Goal: Task Accomplishment & Management: Complete application form

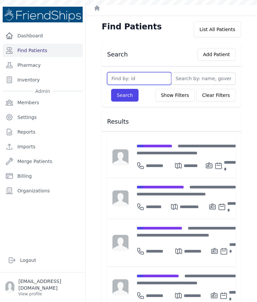
click at [145, 79] on input "text" at bounding box center [139, 78] width 64 height 13
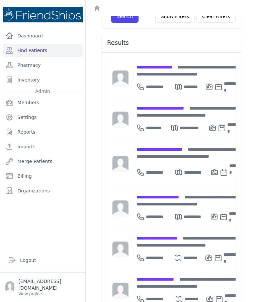
scroll to position [83, 0]
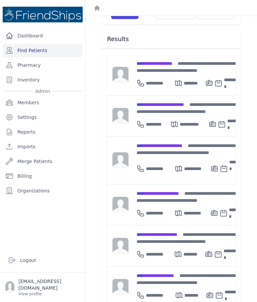
click at [170, 142] on div "**********" at bounding box center [190, 149] width 108 height 14
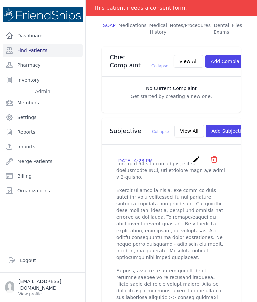
scroll to position [155, 0]
click at [174, 125] on button "View All" at bounding box center [189, 131] width 30 height 13
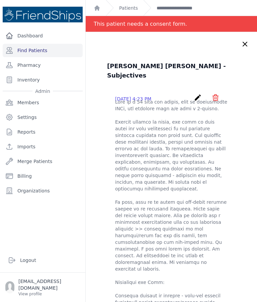
scroll to position [0, 0]
click at [247, 39] on div "Thanaa Mohammed Ahmed - Subjectives 2025-Sep-18 4:23 PM create ​ Are you sure? …" at bounding box center [171, 269] width 171 height 474
click at [243, 46] on icon at bounding box center [245, 44] width 8 height 8
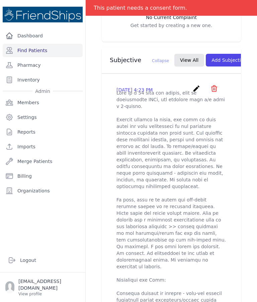
scroll to position [227, 0]
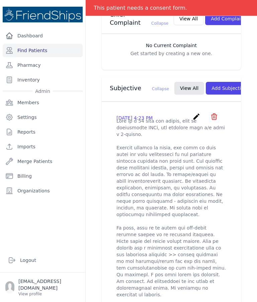
scroll to position [199, 0]
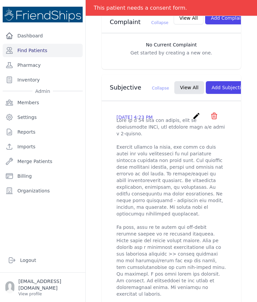
click at [195, 112] on icon "create" at bounding box center [196, 116] width 8 height 8
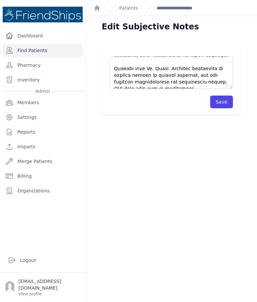
scroll to position [230, 0]
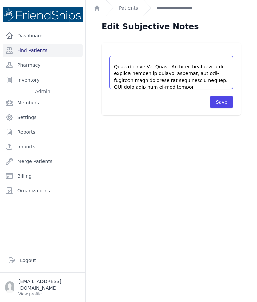
click at [169, 68] on textarea at bounding box center [171, 72] width 123 height 33
click at [155, 67] on textarea at bounding box center [171, 72] width 123 height 33
click at [151, 76] on textarea at bounding box center [171, 72] width 123 height 33
click at [135, 80] on textarea at bounding box center [171, 72] width 123 height 33
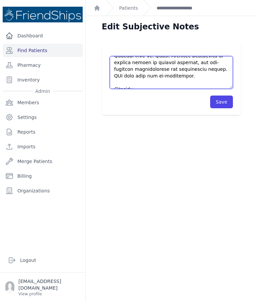
scroll to position [244, 0]
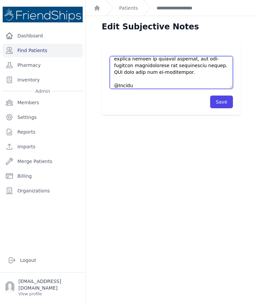
click at [177, 78] on textarea at bounding box center [171, 72] width 123 height 33
click at [176, 84] on textarea at bounding box center [171, 72] width 123 height 33
click at [180, 77] on textarea at bounding box center [171, 72] width 123 height 33
click at [156, 75] on textarea at bounding box center [171, 72] width 123 height 33
click at [180, 86] on textarea at bounding box center [171, 72] width 123 height 33
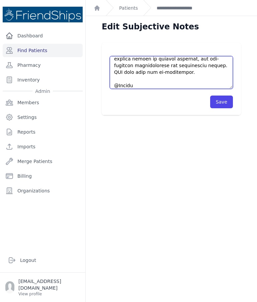
click at [178, 80] on textarea at bounding box center [171, 72] width 123 height 33
click at [196, 80] on textarea at bounding box center [171, 72] width 123 height 33
paste textarea "1 tube,"
click at [191, 83] on textarea at bounding box center [171, 72] width 123 height 33
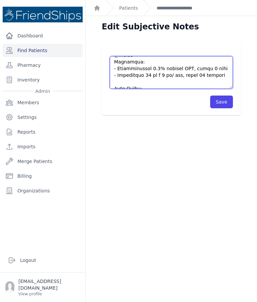
scroll to position [276, 0]
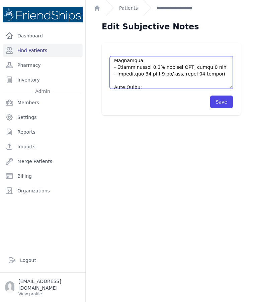
type textarea "This is a 15 year old female, with no significant PMHx, who presents with c/o r…"
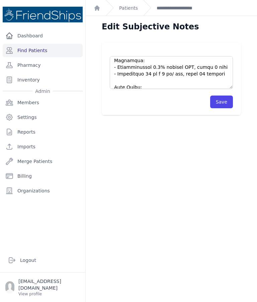
click at [219, 106] on button "Save" at bounding box center [221, 102] width 23 height 13
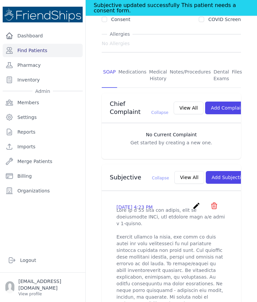
scroll to position [125, 0]
click at [212, 171] on button "Add Subjective" at bounding box center [228, 177] width 46 height 13
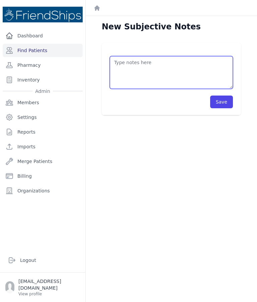
click at [174, 64] on textarea at bounding box center [171, 72] width 123 height 33
type textarea "Pt return for follow-up"
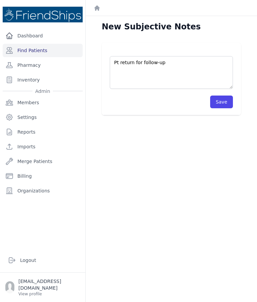
click at [223, 103] on button "Save" at bounding box center [221, 102] width 23 height 13
click at [30, 49] on link "Find Patients" at bounding box center [43, 50] width 80 height 13
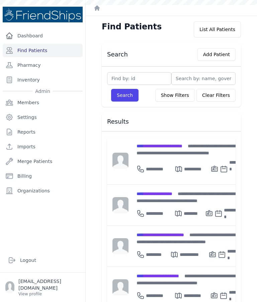
click at [189, 150] on div "**********" at bounding box center [190, 149] width 108 height 14
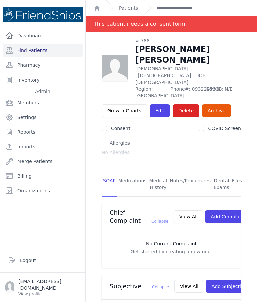
click at [235, 172] on link "Files" at bounding box center [236, 184] width 13 height 25
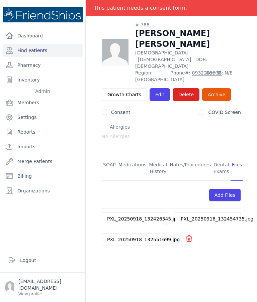
scroll to position [32, 0]
click at [109, 156] on link "SOAP" at bounding box center [109, 168] width 15 height 25
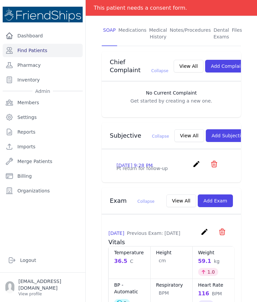
scroll to position [167, 0]
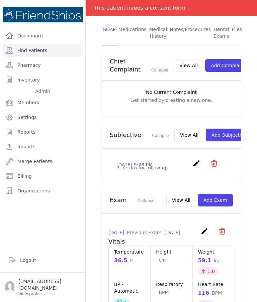
click at [194, 159] on icon "create" at bounding box center [196, 163] width 8 height 8
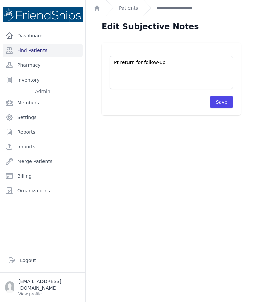
click at [185, 65] on textarea "Pt return for follow-up" at bounding box center [171, 72] width 123 height 33
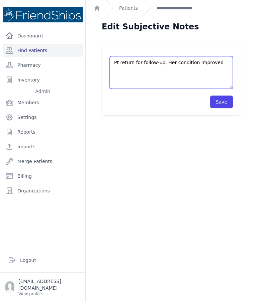
click at [173, 62] on textarea "Pt return for follow-up" at bounding box center [171, 72] width 123 height 33
click at [167, 73] on textarea "Pt return for follow-up" at bounding box center [171, 72] width 123 height 33
type textarea "Pt return for follow-up. Her current condition improved insignificantly: still …"
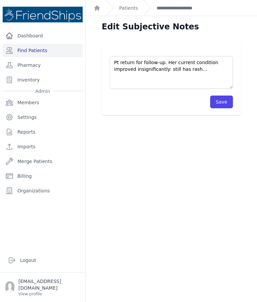
click at [226, 102] on button "Save" at bounding box center [221, 102] width 23 height 13
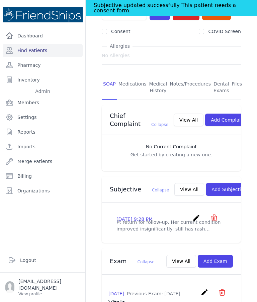
scroll to position [125, 0]
